Goal: Check status: Check status

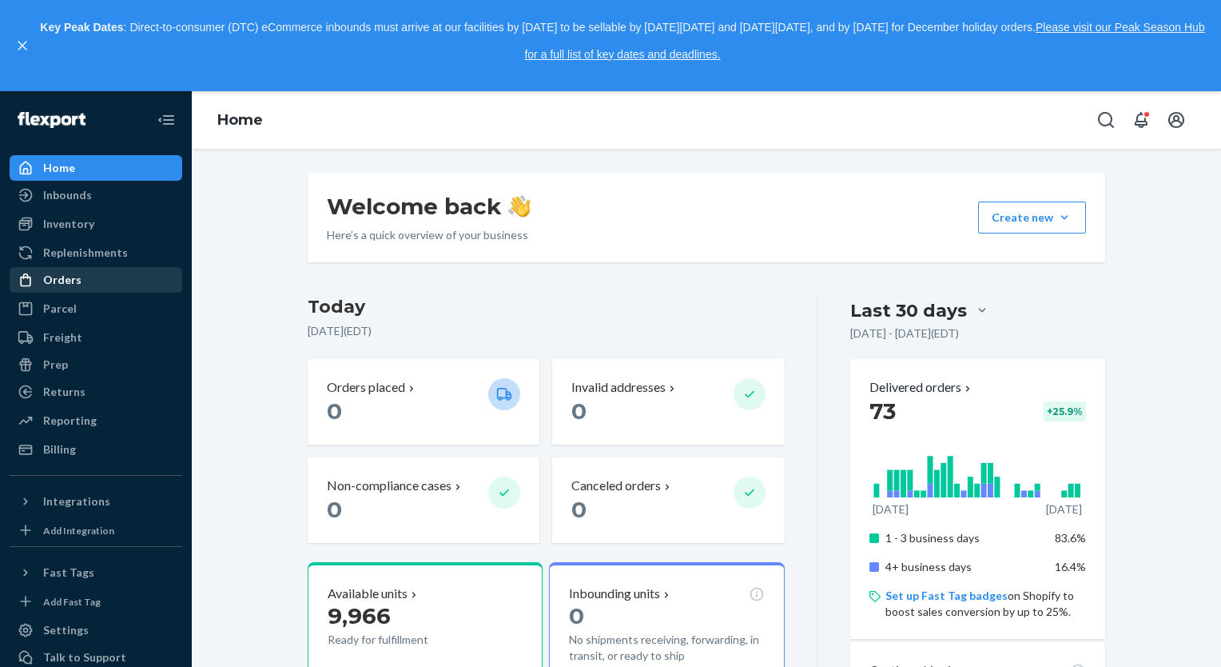
click at [70, 282] on div "Orders" at bounding box center [62, 280] width 38 height 16
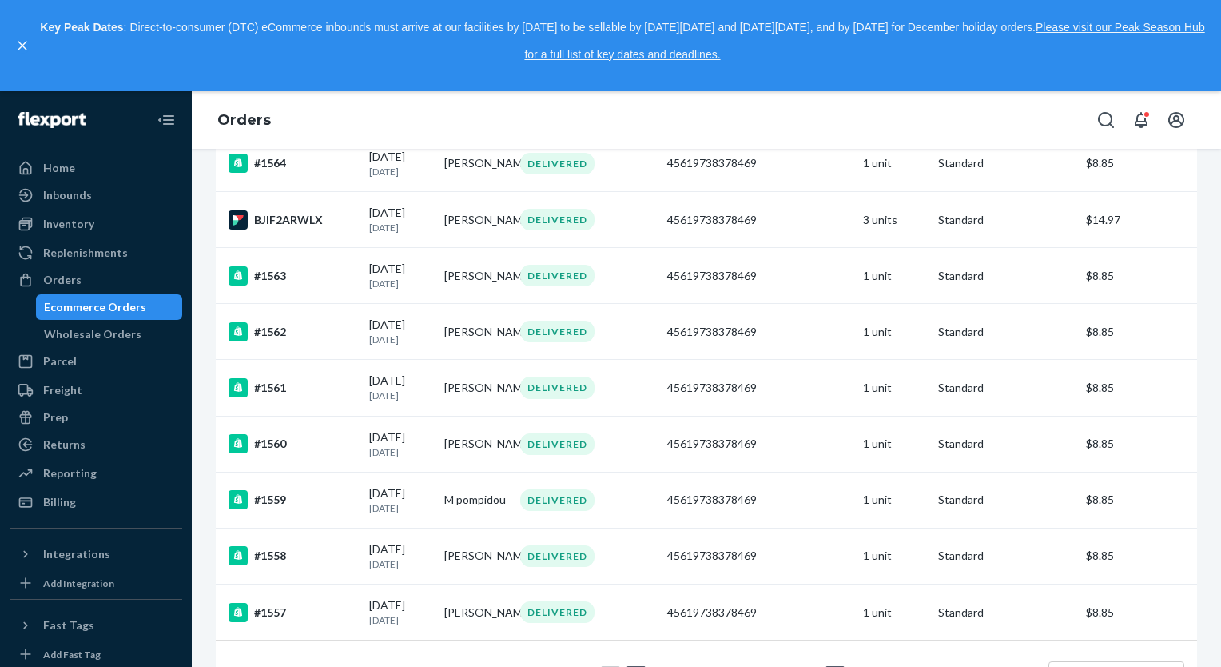
scroll to position [1247, 0]
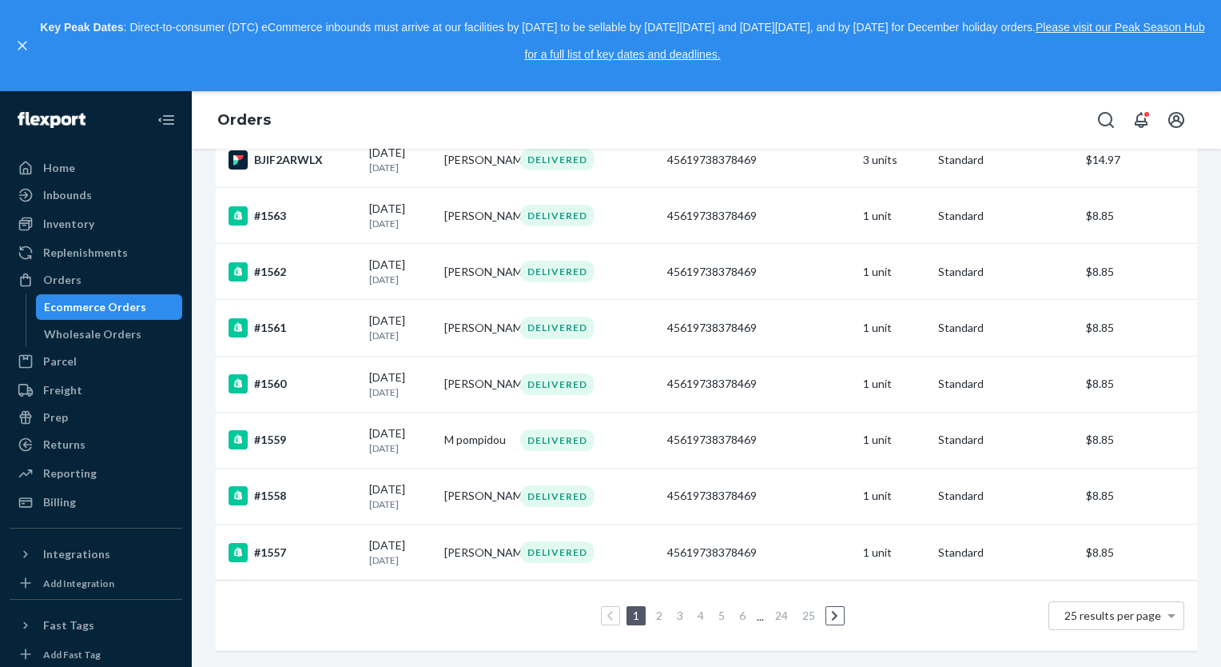
click at [831, 610] on icon at bounding box center [834, 615] width 7 height 11
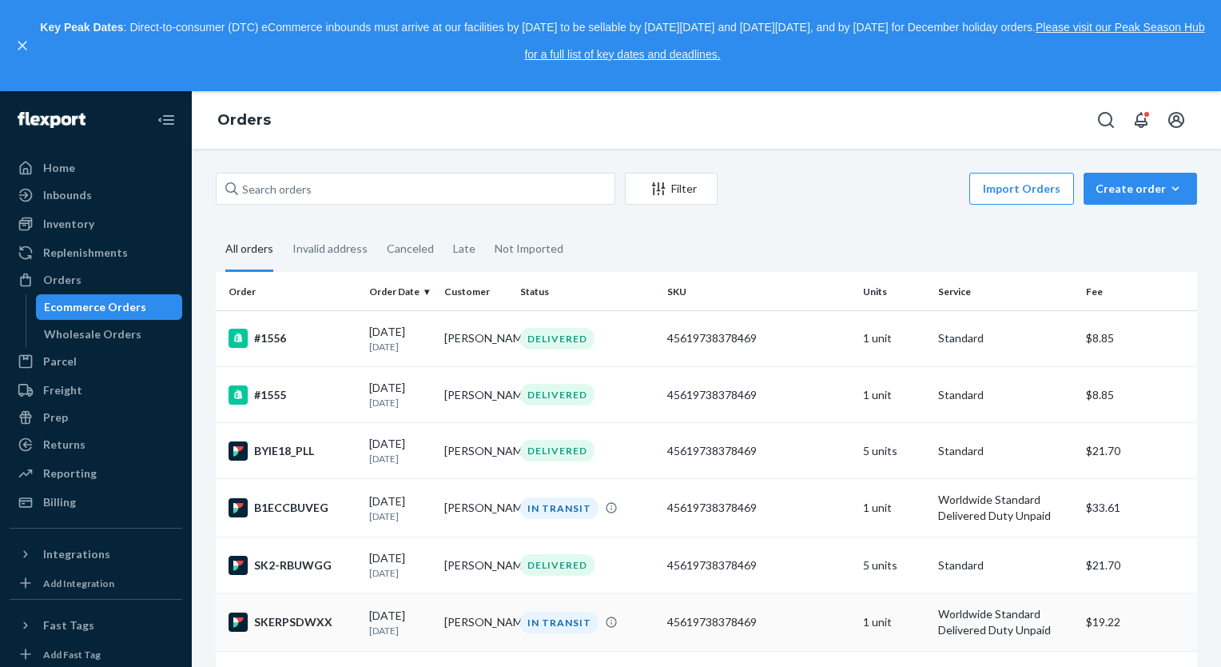
click at [467, 627] on td "[PERSON_NAME]" at bounding box center [475, 622] width 75 height 58
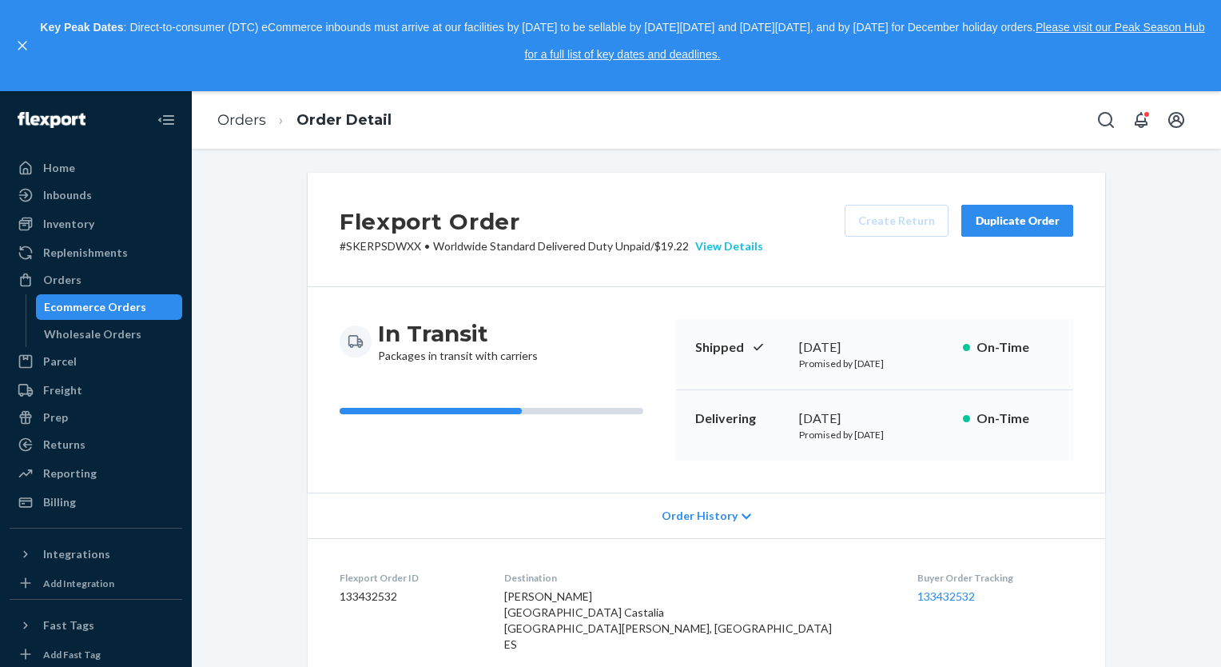
click at [730, 242] on div "View Details" at bounding box center [726, 246] width 74 height 16
